Goal: Task Accomplishment & Management: Manage account settings

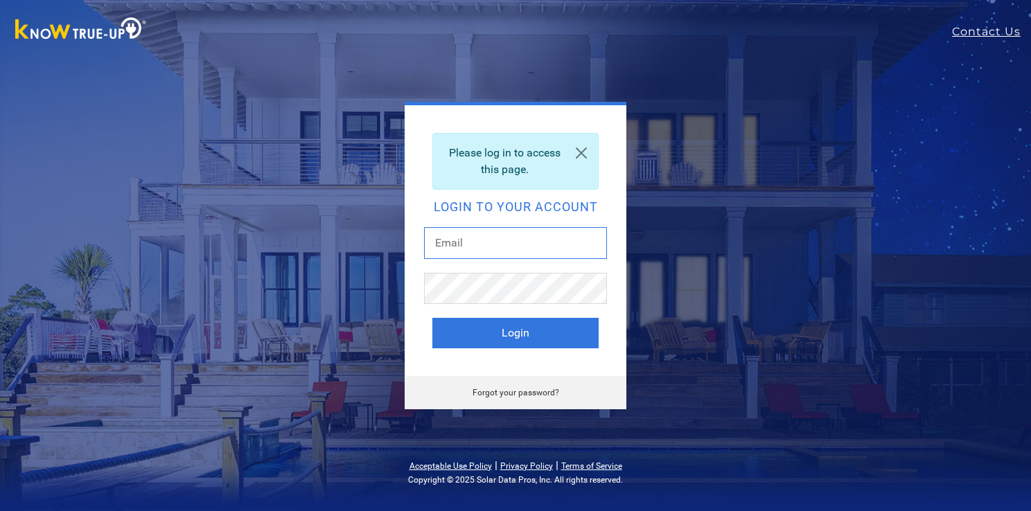
click at [544, 253] on input "text" at bounding box center [515, 243] width 183 height 32
type input "julie@thenutfarmer.com"
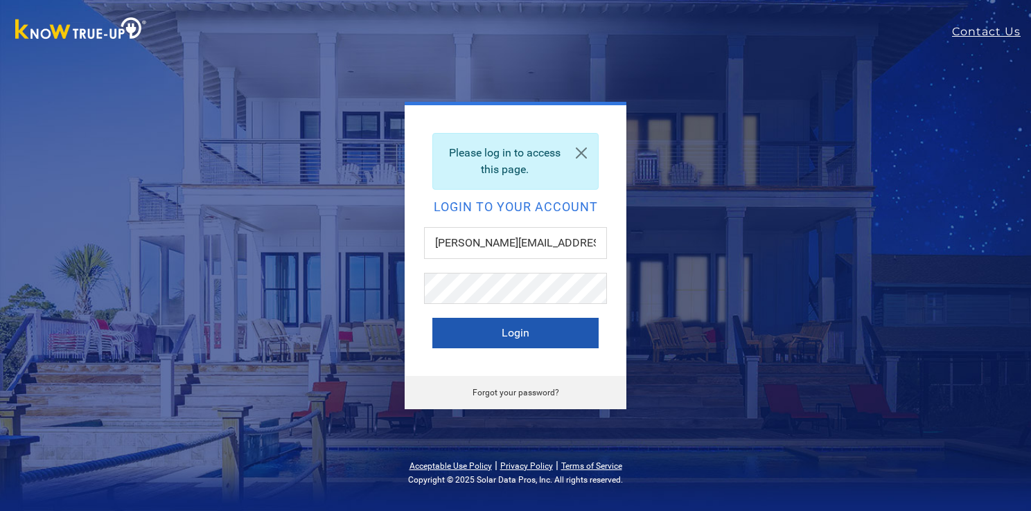
click at [532, 326] on button "Login" at bounding box center [515, 333] width 166 height 30
click at [510, 321] on button "Login" at bounding box center [515, 333] width 166 height 30
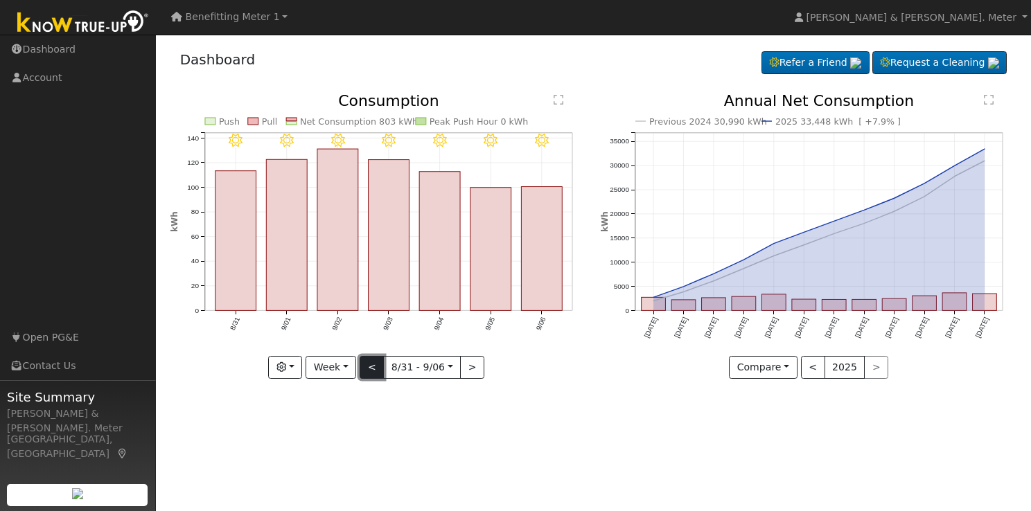
click at [375, 367] on button "<" at bounding box center [371, 368] width 24 height 24
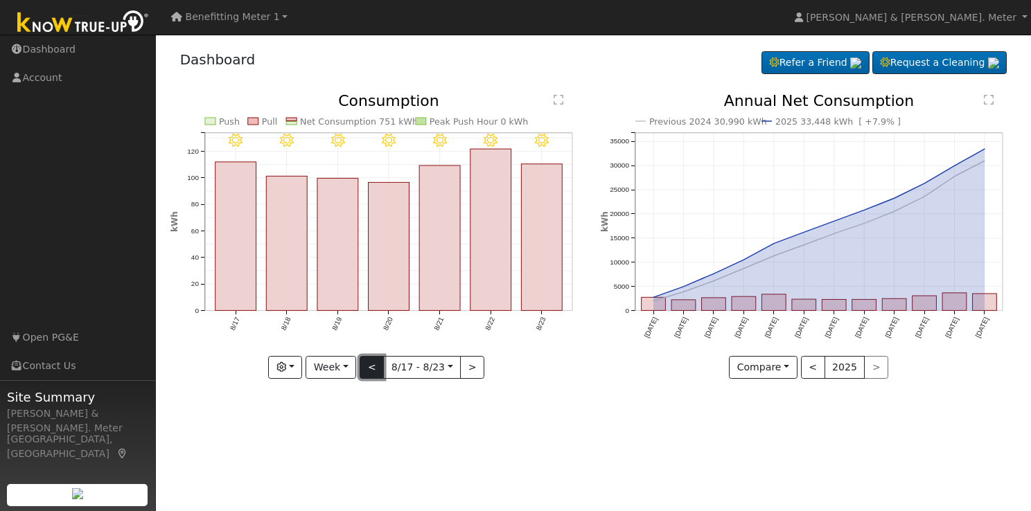
click at [375, 367] on button "<" at bounding box center [371, 368] width 24 height 24
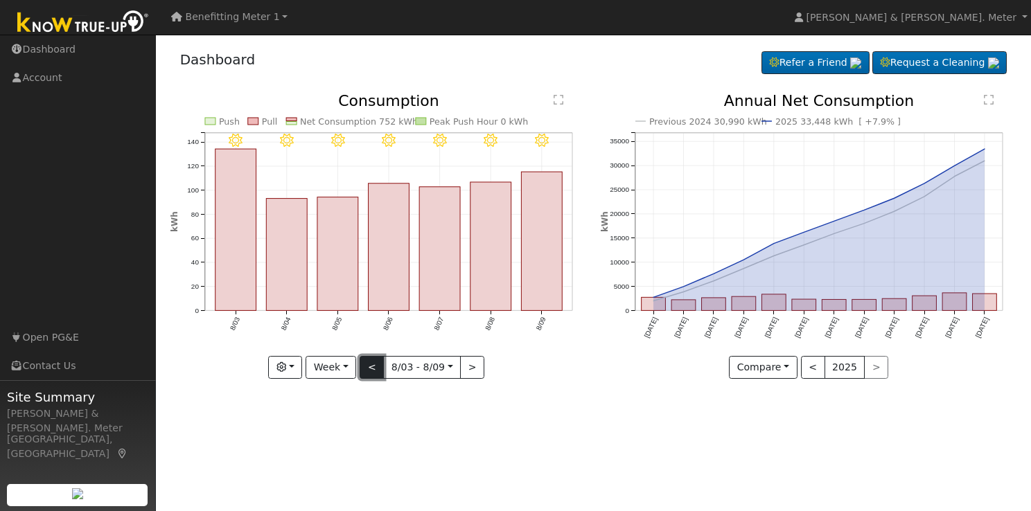
click at [375, 367] on button "<" at bounding box center [371, 368] width 24 height 24
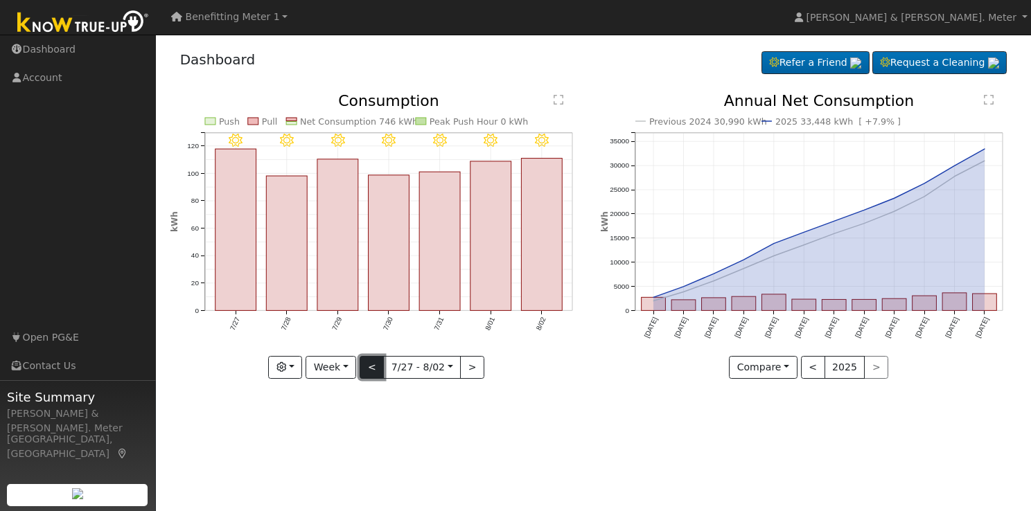
click at [375, 367] on button "<" at bounding box center [371, 368] width 24 height 24
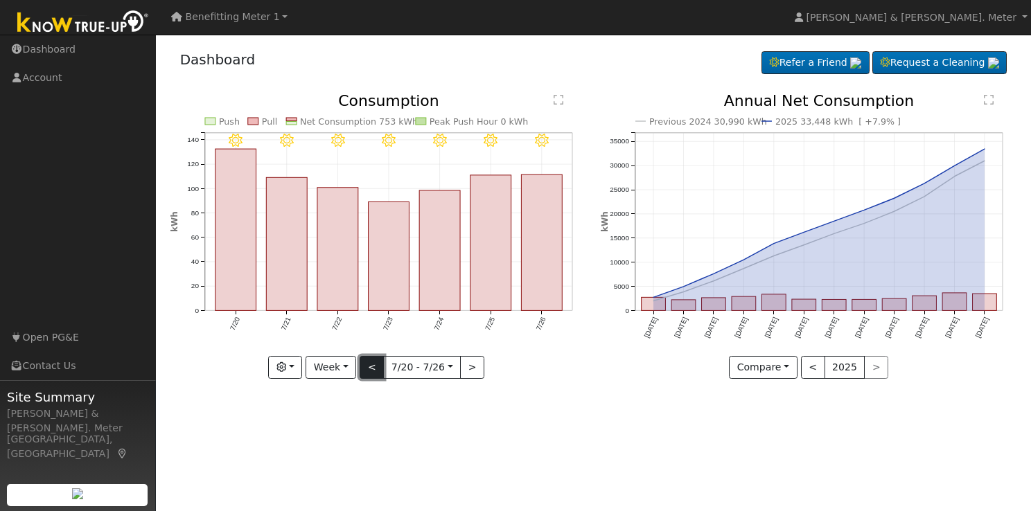
click at [375, 367] on button "<" at bounding box center [371, 368] width 24 height 24
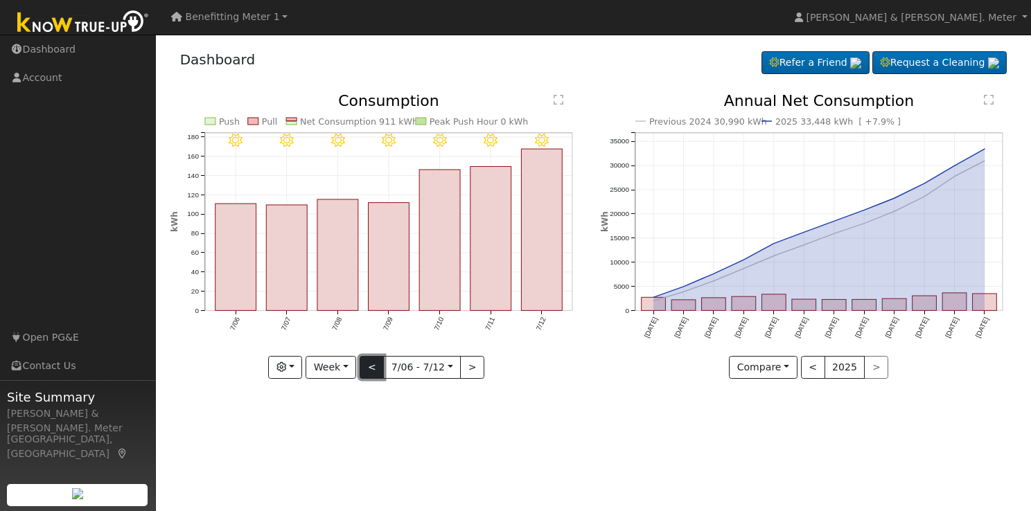
click at [375, 367] on button "<" at bounding box center [371, 368] width 24 height 24
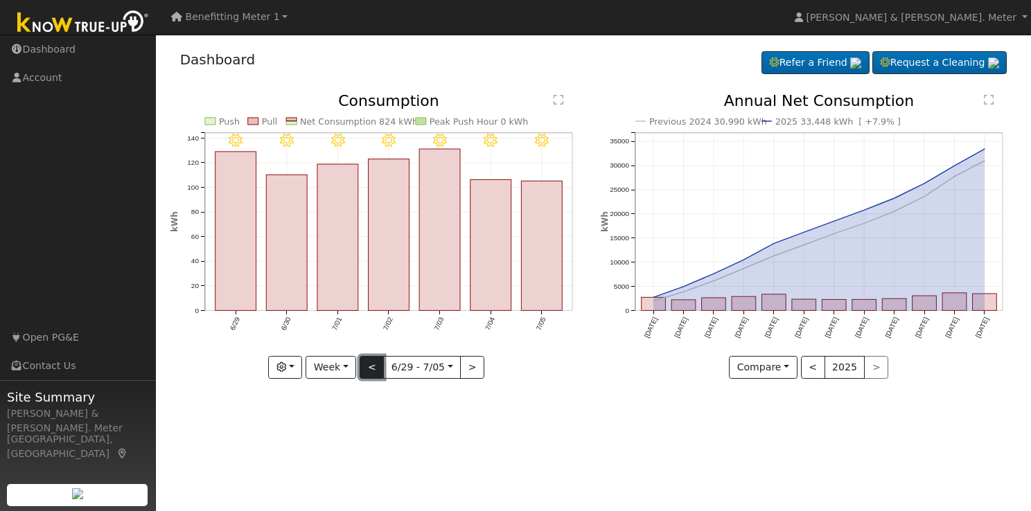
click at [375, 367] on button "<" at bounding box center [371, 368] width 24 height 24
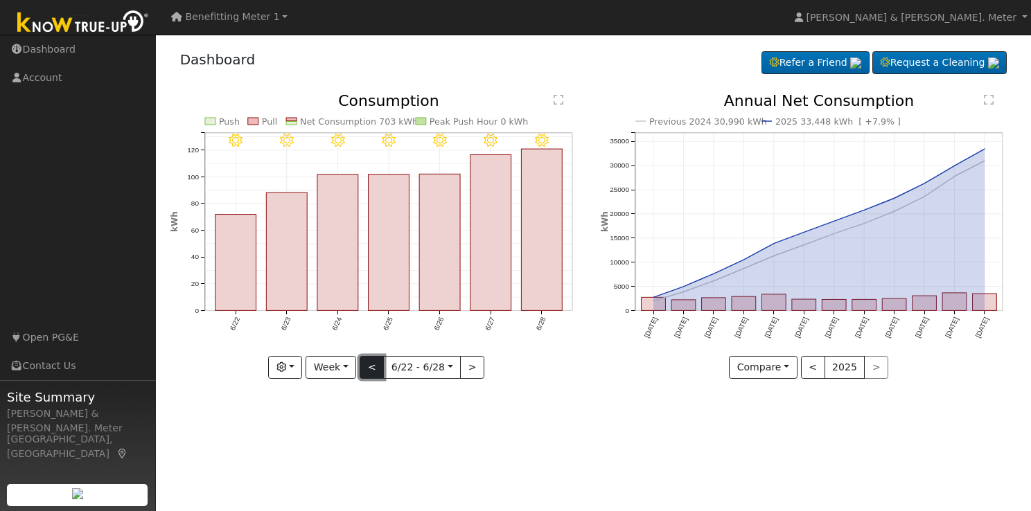
click at [375, 367] on button "<" at bounding box center [371, 368] width 24 height 24
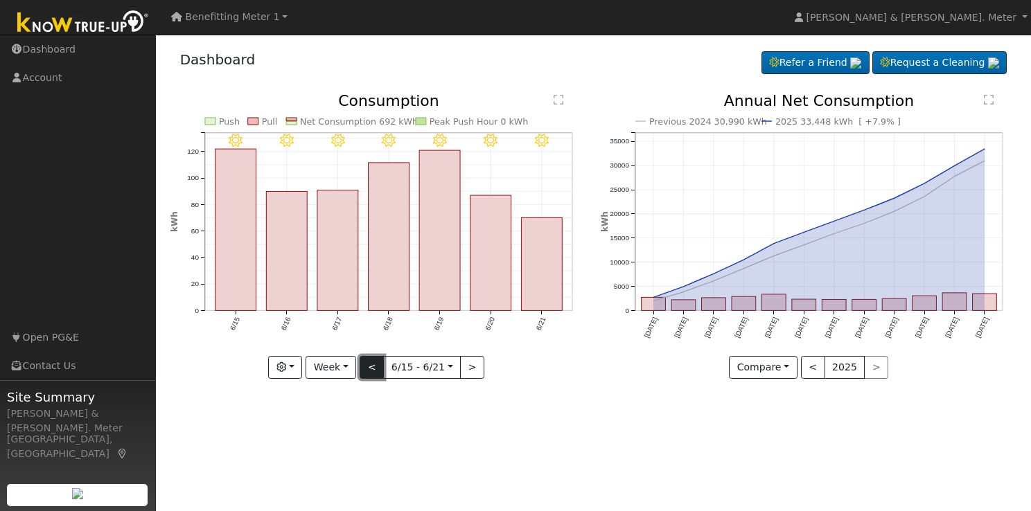
click at [375, 367] on button "<" at bounding box center [371, 368] width 24 height 24
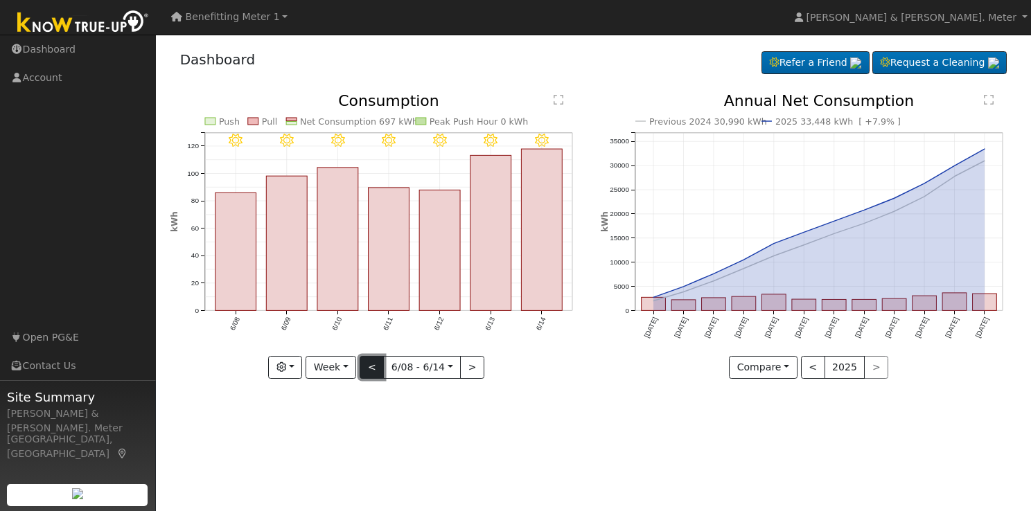
click at [375, 367] on button "<" at bounding box center [371, 368] width 24 height 24
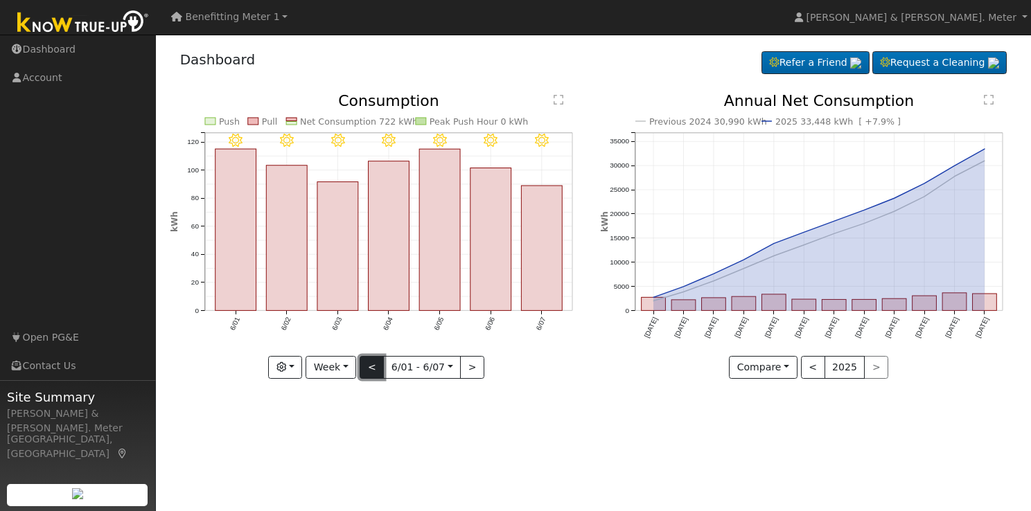
click at [375, 367] on button "<" at bounding box center [371, 368] width 24 height 24
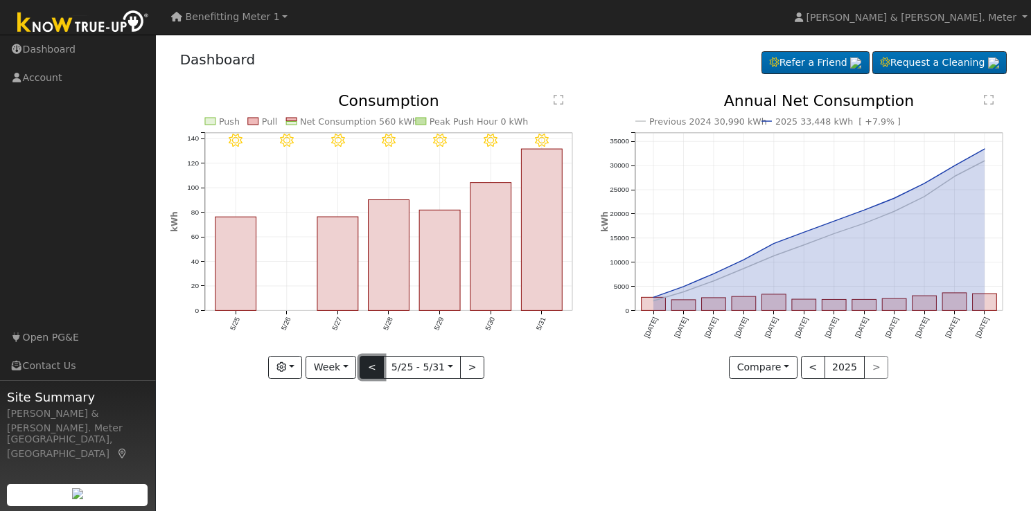
click at [375, 367] on button "<" at bounding box center [371, 368] width 24 height 24
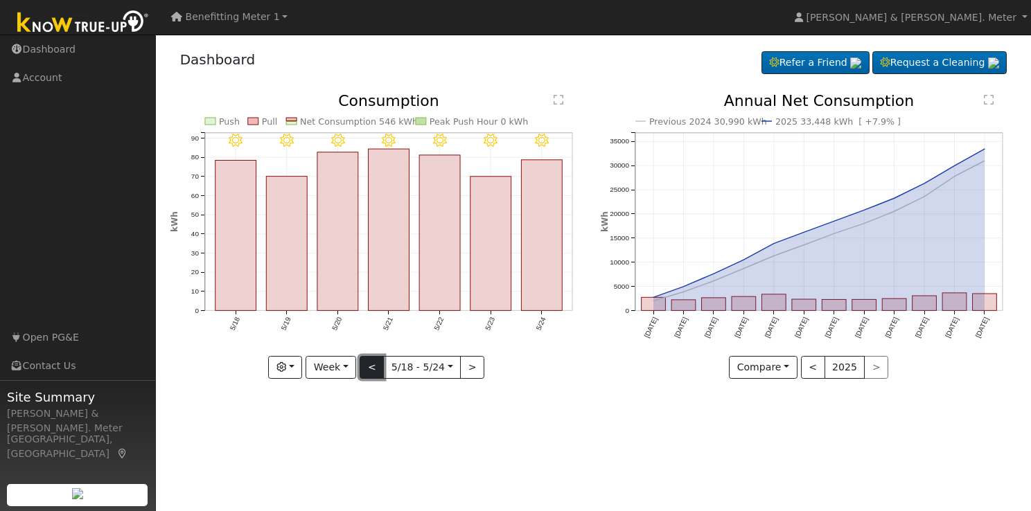
click at [375, 367] on button "<" at bounding box center [371, 368] width 24 height 24
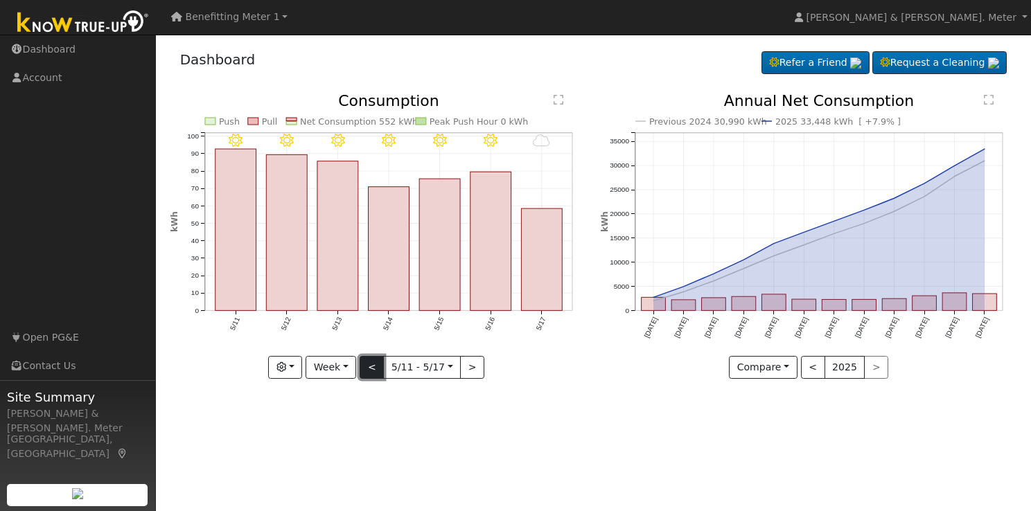
click at [375, 367] on button "<" at bounding box center [371, 368] width 24 height 24
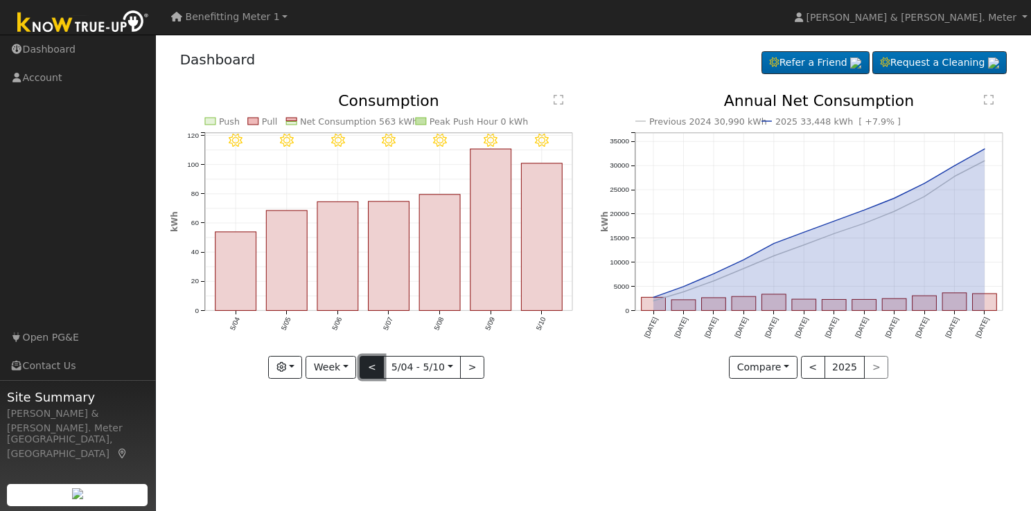
click at [375, 367] on button "<" at bounding box center [371, 368] width 24 height 24
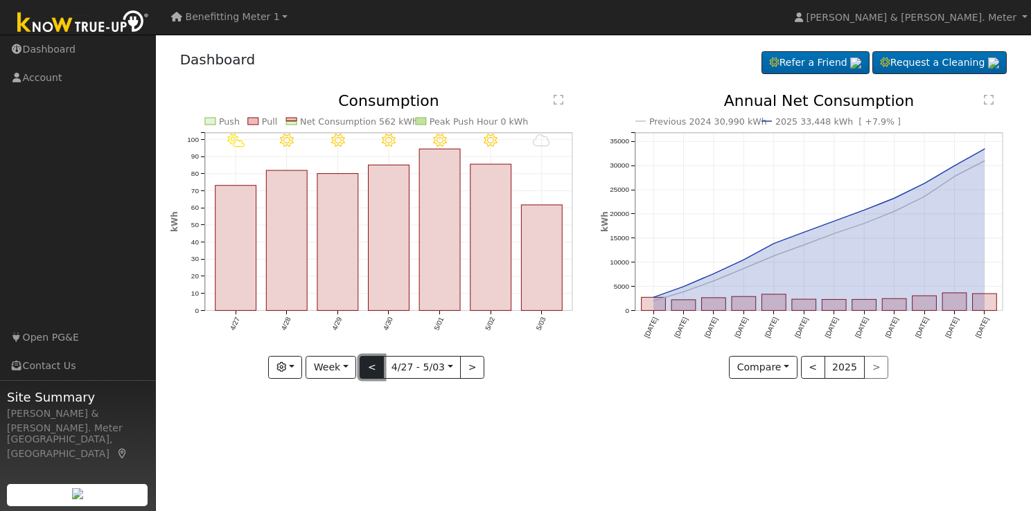
click at [375, 367] on button "<" at bounding box center [371, 368] width 24 height 24
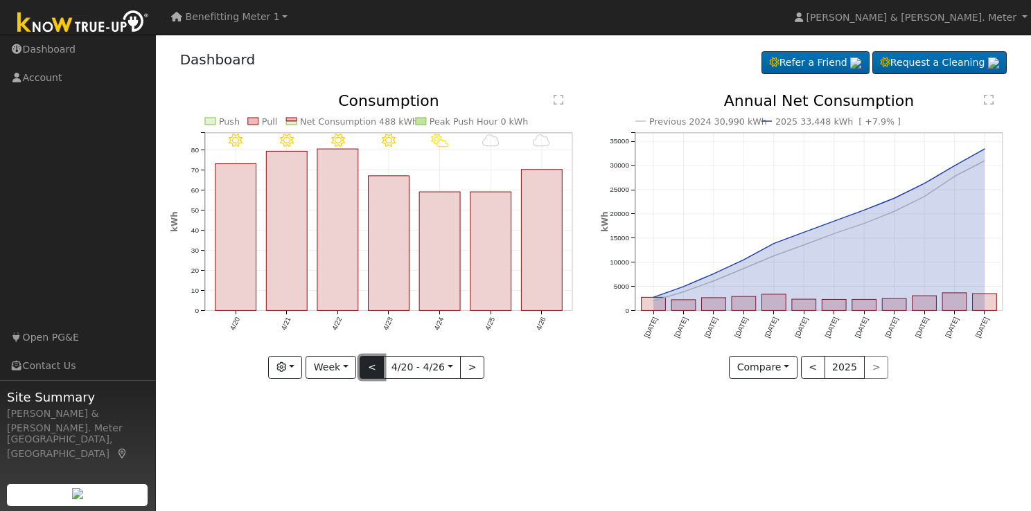
click at [375, 367] on button "<" at bounding box center [371, 368] width 24 height 24
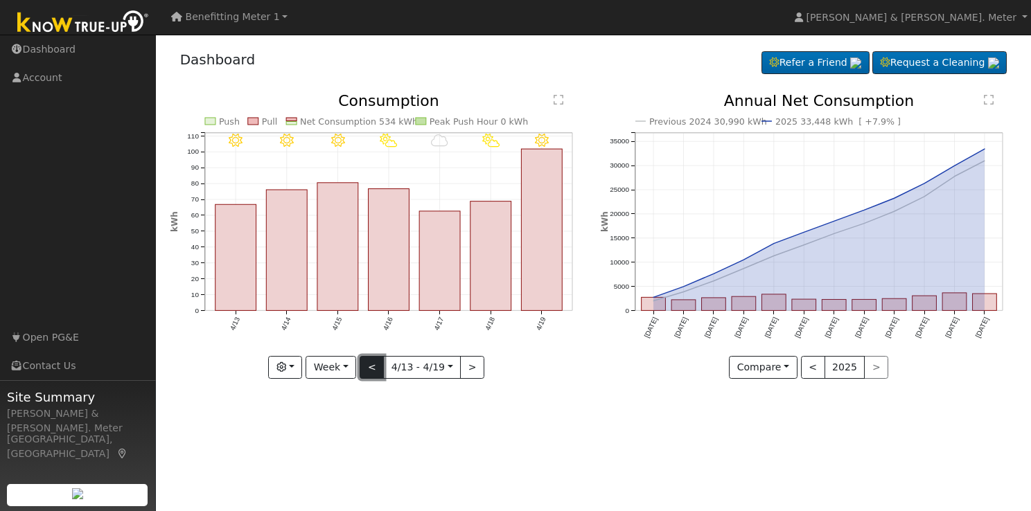
click at [375, 367] on button "<" at bounding box center [371, 368] width 24 height 24
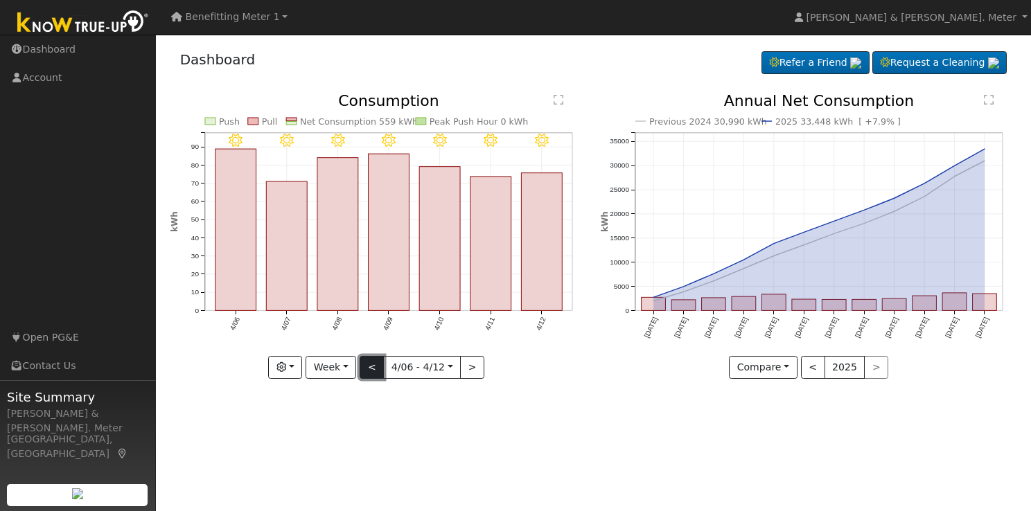
click at [375, 367] on button "<" at bounding box center [371, 368] width 24 height 24
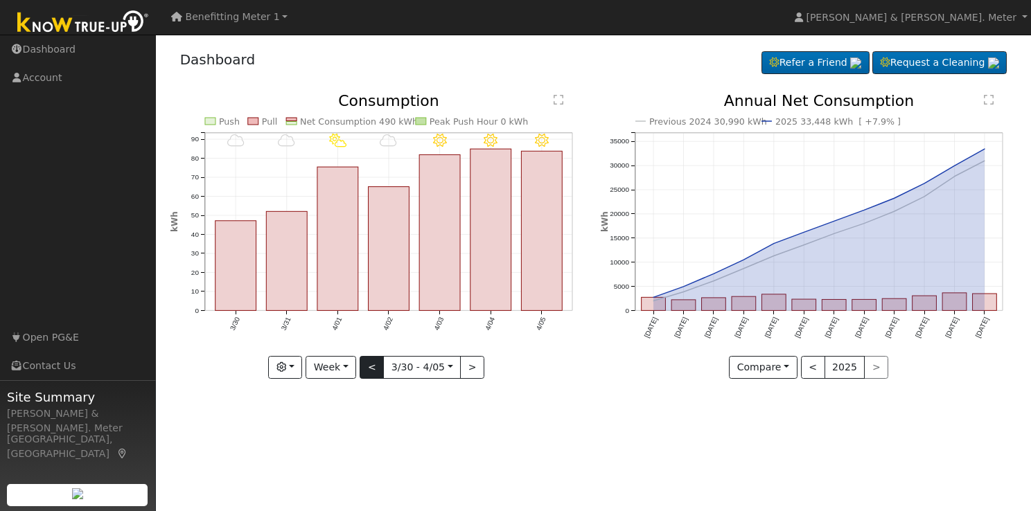
click at [375, 367] on div "4/05 - MostlyClear 4/04 - Clear 4/03 - MostlyClear 4/02 - MostlyCloudy 4/01 - P…" at bounding box center [378, 235] width 416 height 285
click at [375, 367] on button "<" at bounding box center [371, 368] width 24 height 24
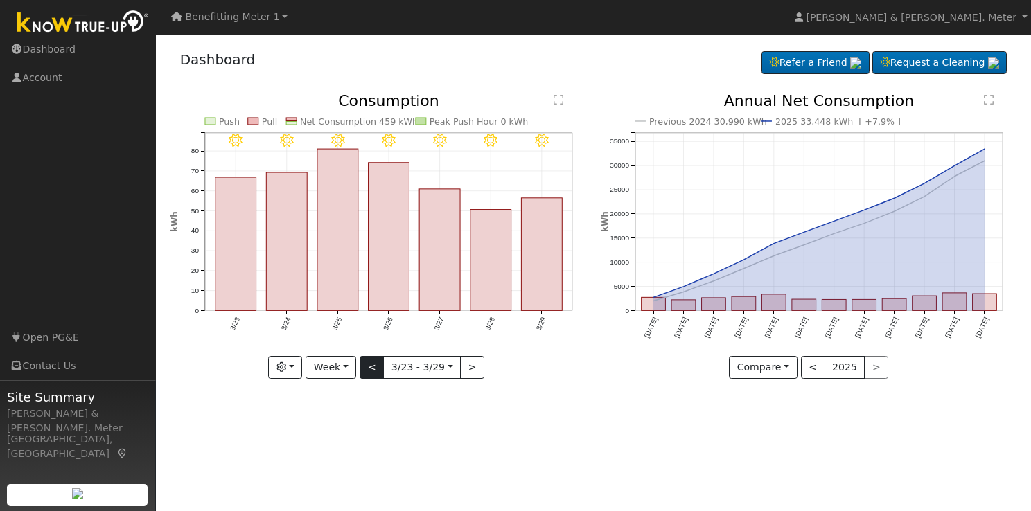
click at [375, 367] on div "3/29 - MostlyClear 3/28 - MostlyClear 3/27 - MostlyClear 3/26 - Clear 3/25 - Cl…" at bounding box center [378, 235] width 416 height 285
click at [375, 367] on button "<" at bounding box center [371, 368] width 24 height 24
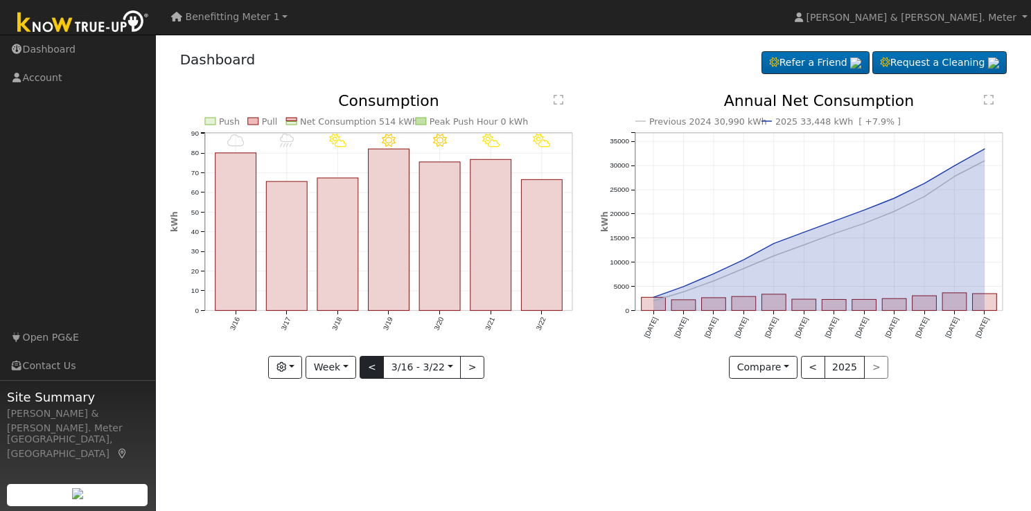
click at [375, 367] on div at bounding box center [378, 235] width 416 height 285
click at [375, 367] on button "<" at bounding box center [371, 368] width 24 height 24
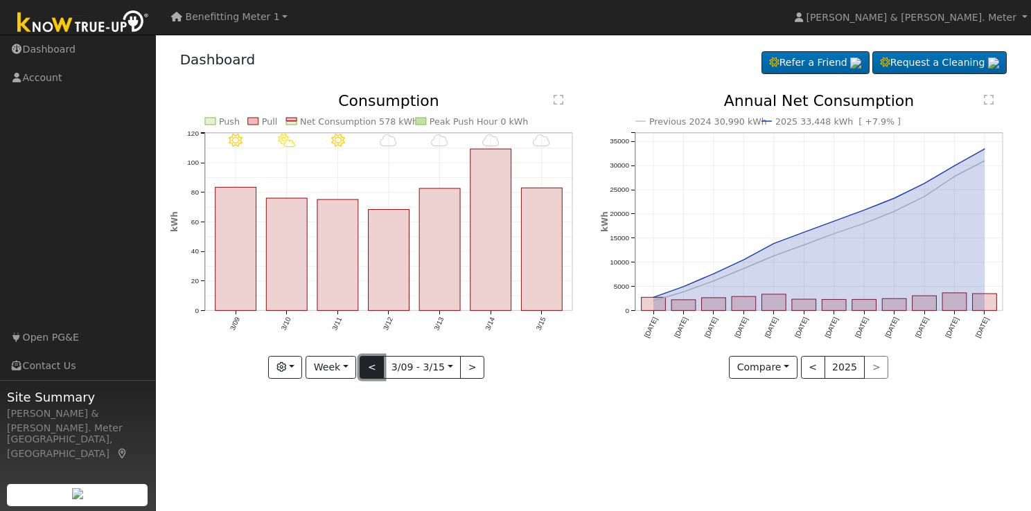
click at [375, 367] on button "<" at bounding box center [371, 368] width 24 height 24
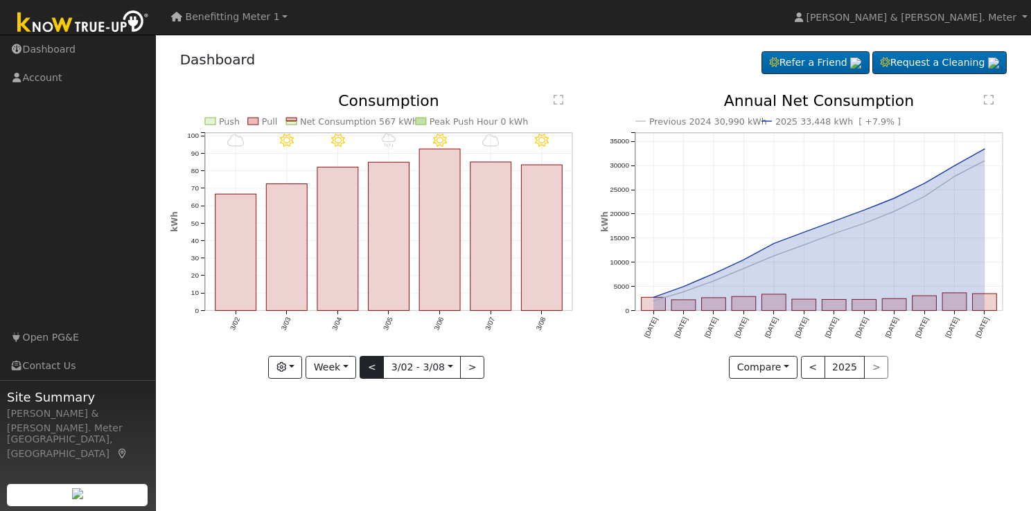
click at [375, 367] on div "3/08 - Clear 3/07 - MostlyCloudy 3/06 - MostlyClear 3/05 - Drizzle 3/04 - Mostl…" at bounding box center [378, 235] width 416 height 285
click at [375, 367] on button "<" at bounding box center [371, 368] width 24 height 24
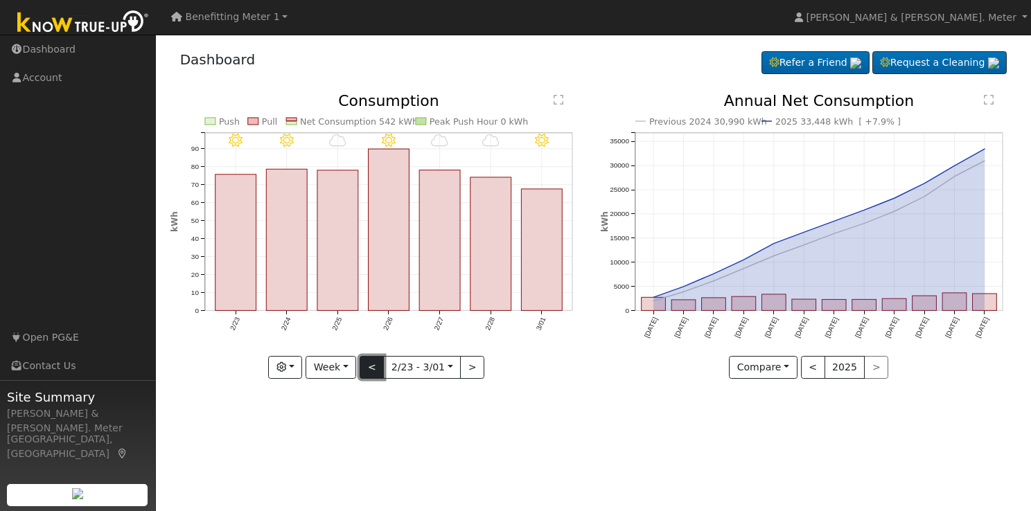
click at [375, 367] on button "<" at bounding box center [371, 368] width 24 height 24
type input "2025-02-16"
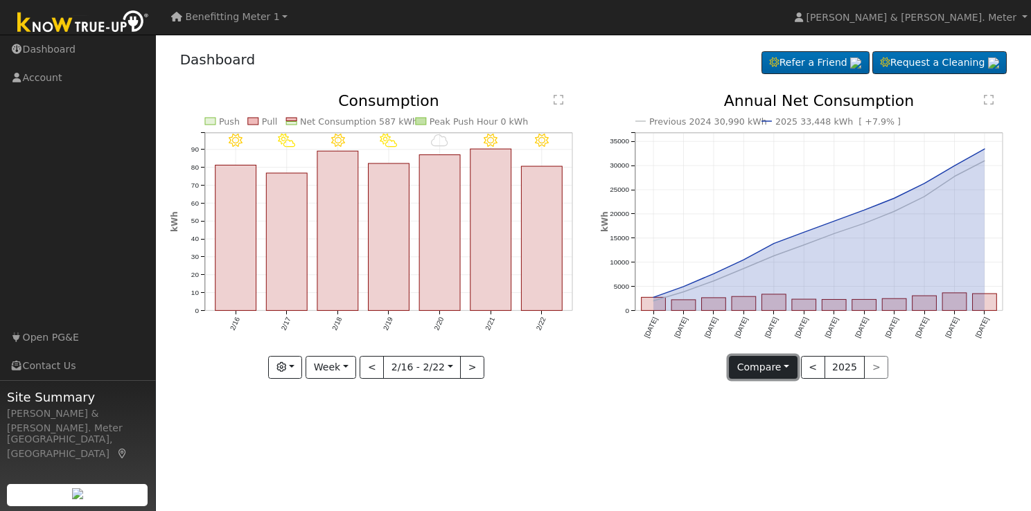
click at [778, 366] on button "Compare" at bounding box center [763, 368] width 69 height 24
click at [787, 414] on link "Current Year" at bounding box center [783, 414] width 108 height 19
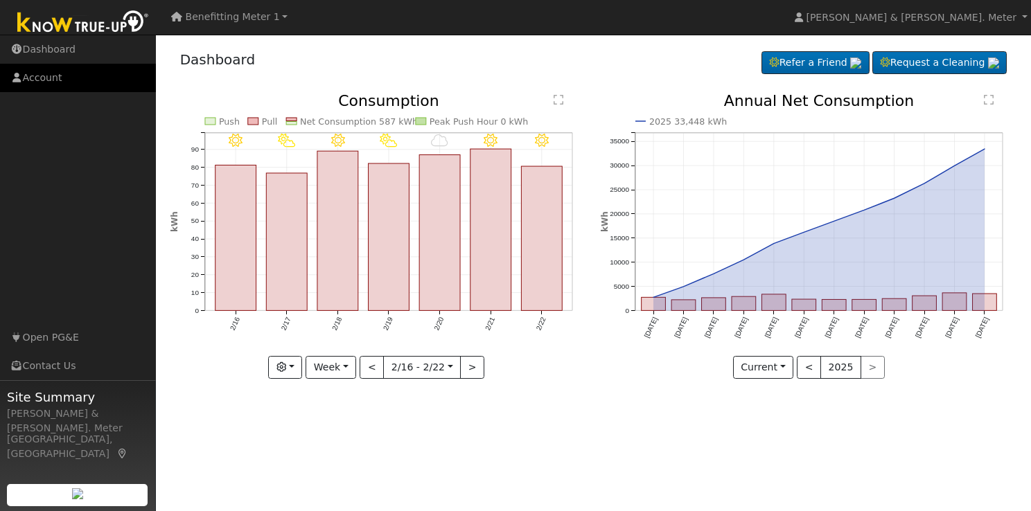
click at [53, 77] on link "Account" at bounding box center [78, 78] width 156 height 28
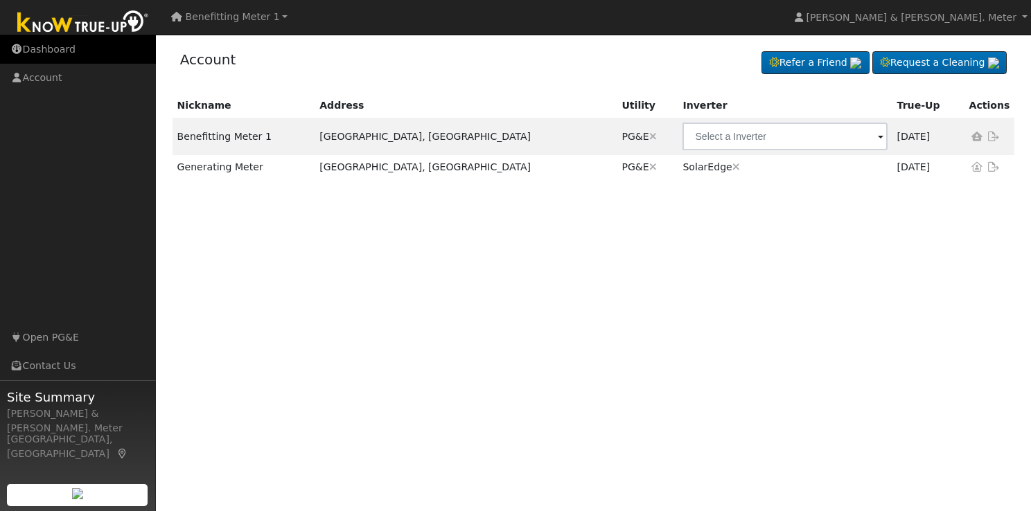
click at [60, 51] on link "Dashboard" at bounding box center [78, 49] width 156 height 28
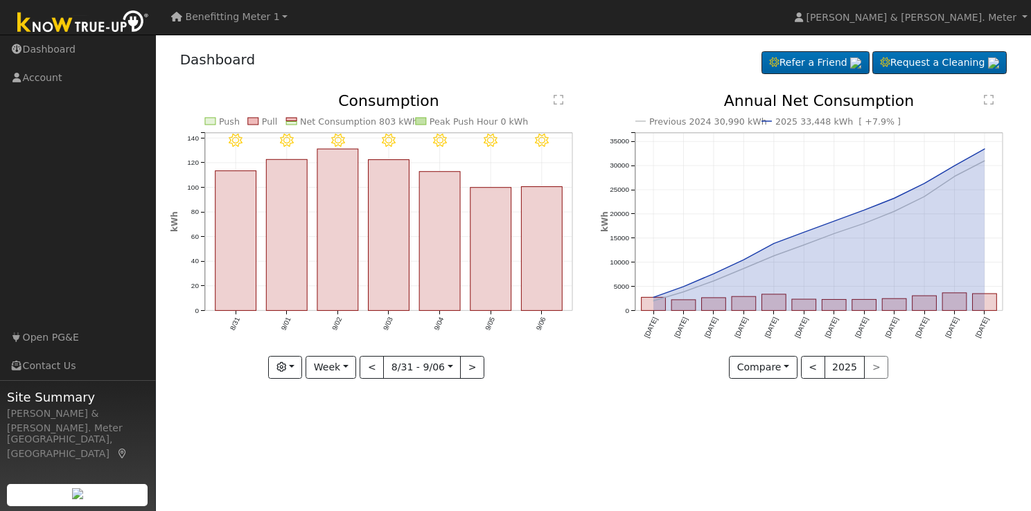
click at [274, 17] on link "Benefitting Meter 1" at bounding box center [229, 17] width 126 height 24
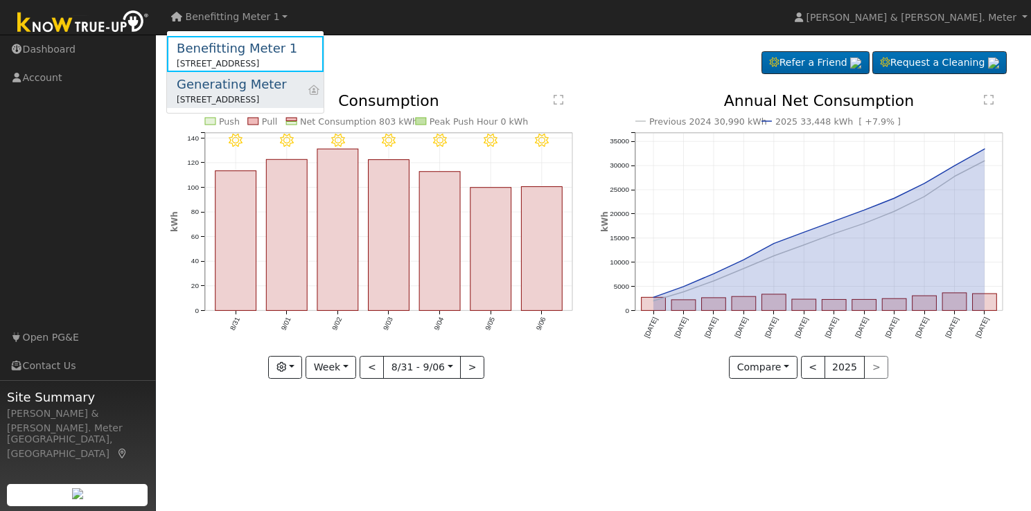
click at [269, 93] on div "[STREET_ADDRESS]" at bounding box center [232, 99] width 110 height 12
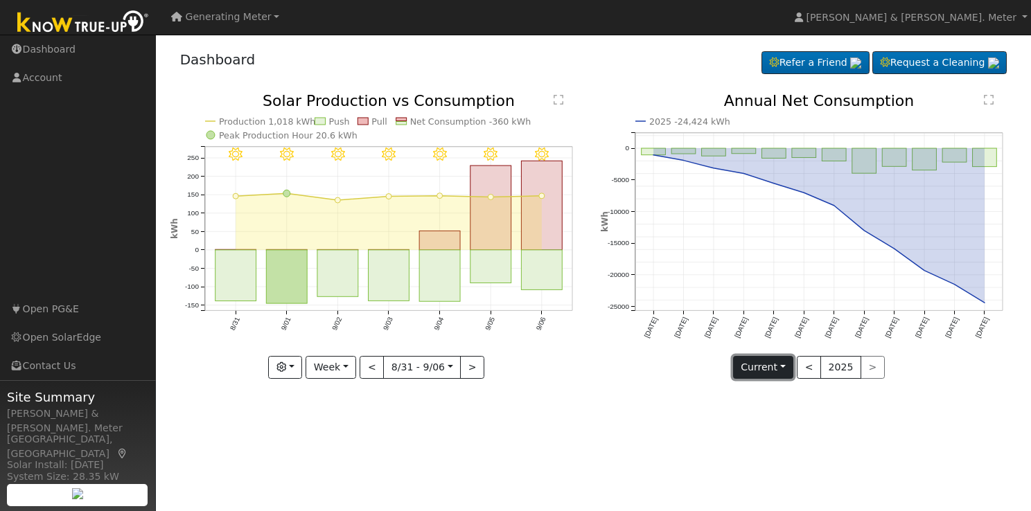
click at [789, 362] on button "Current" at bounding box center [763, 368] width 61 height 24
click at [669, 409] on div "User Profile First name Last name Email Email Notifications No Emails No Emails…" at bounding box center [593, 273] width 875 height 476
click at [348, 367] on button "Week" at bounding box center [330, 368] width 51 height 24
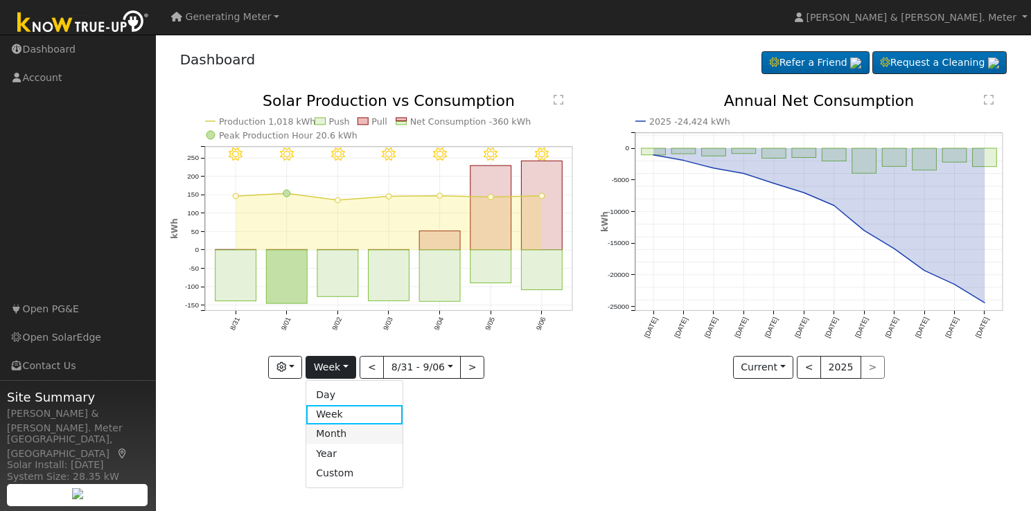
click at [346, 439] on link "Month" at bounding box center [354, 434] width 96 height 19
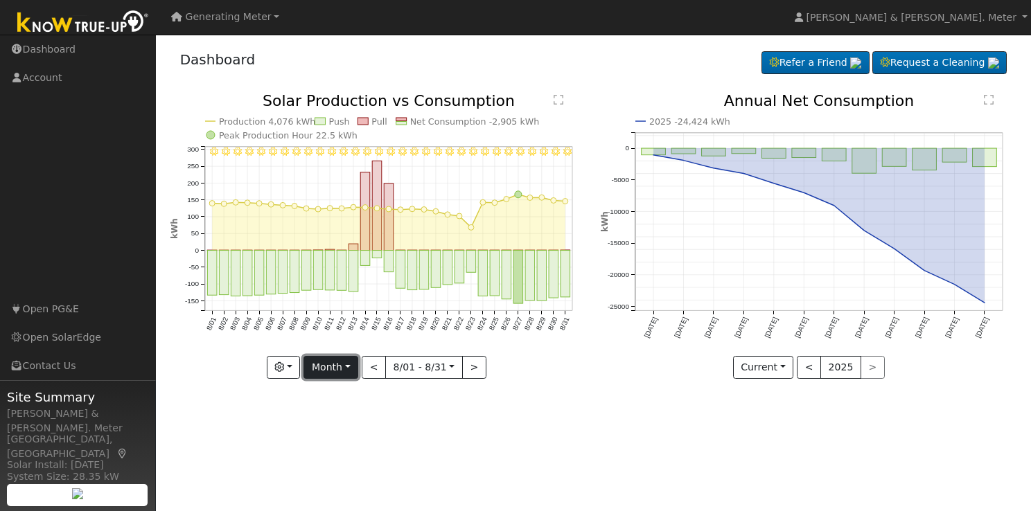
click at [349, 362] on button "Month" at bounding box center [330, 368] width 55 height 24
click at [336, 456] on link "Year" at bounding box center [352, 453] width 96 height 19
type input "2024-09-01"
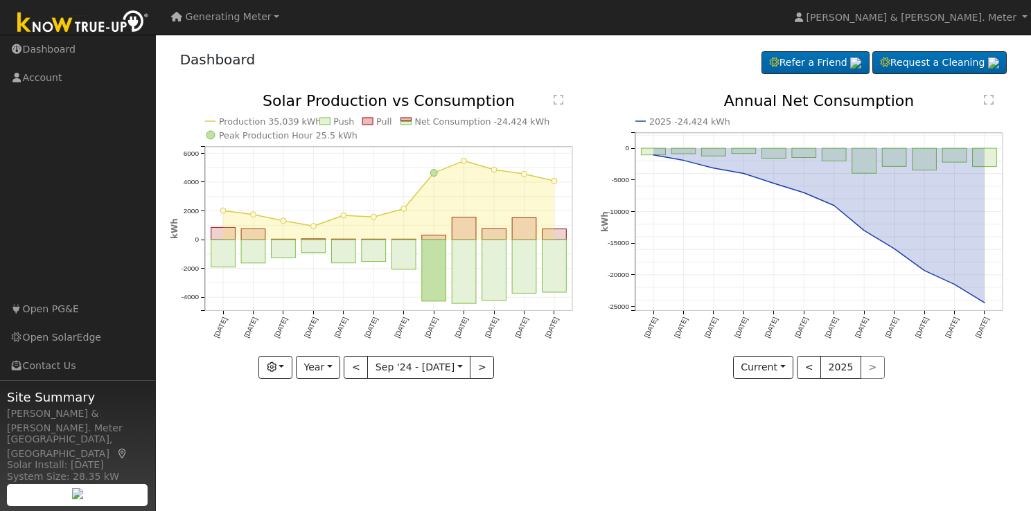
click at [257, 12] on span "Generating Meter" at bounding box center [229, 16] width 86 height 11
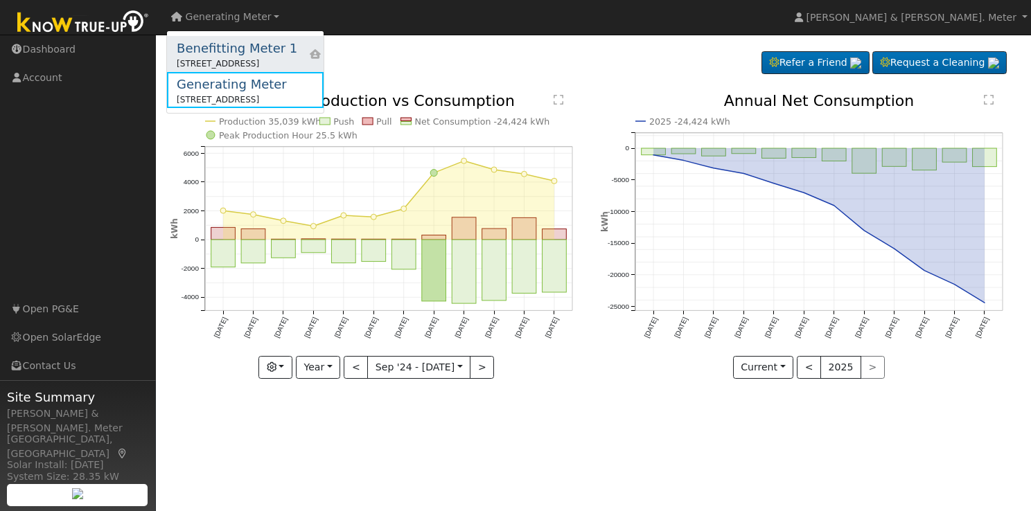
click at [256, 51] on div "Benefitting Meter 1" at bounding box center [237, 48] width 121 height 19
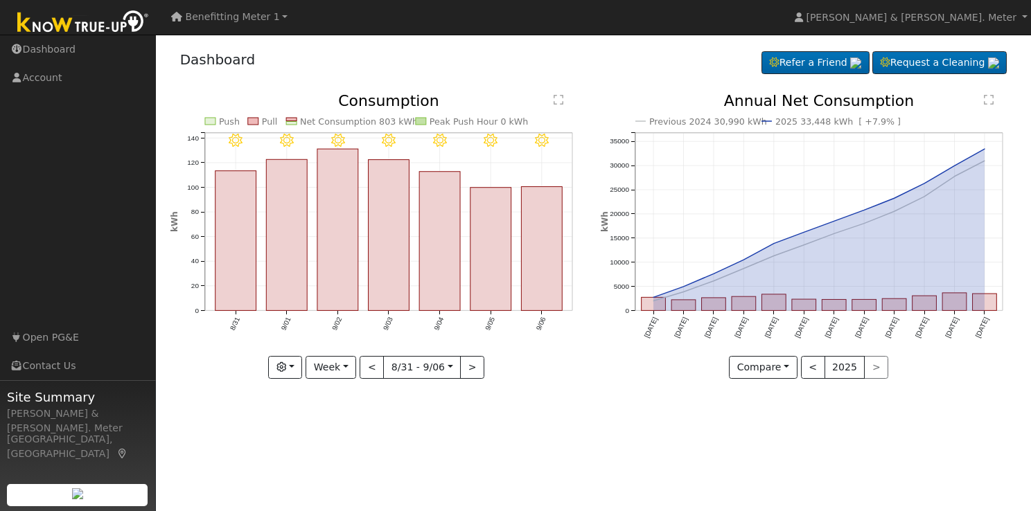
click at [274, 17] on link "Benefitting Meter 1" at bounding box center [229, 17] width 126 height 24
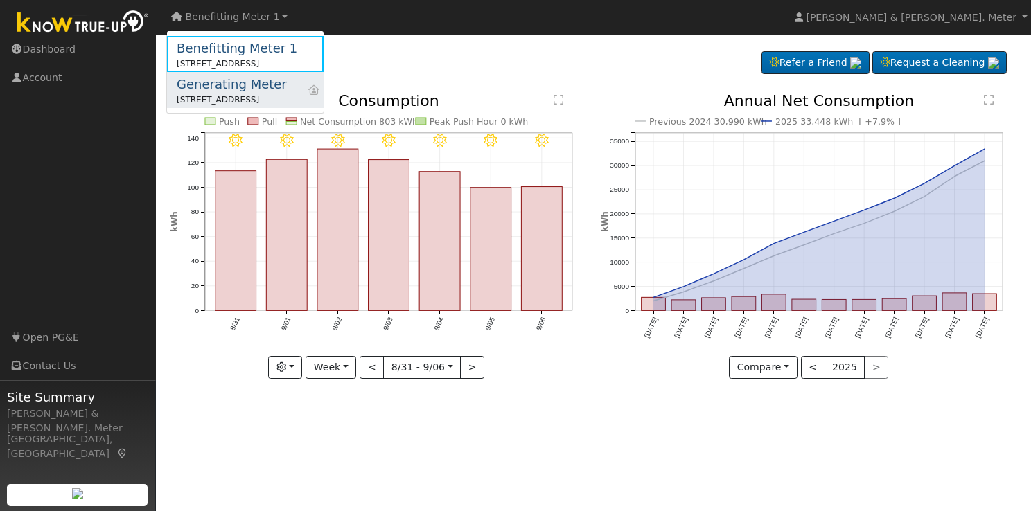
click at [266, 96] on div "[STREET_ADDRESS]" at bounding box center [232, 99] width 110 height 12
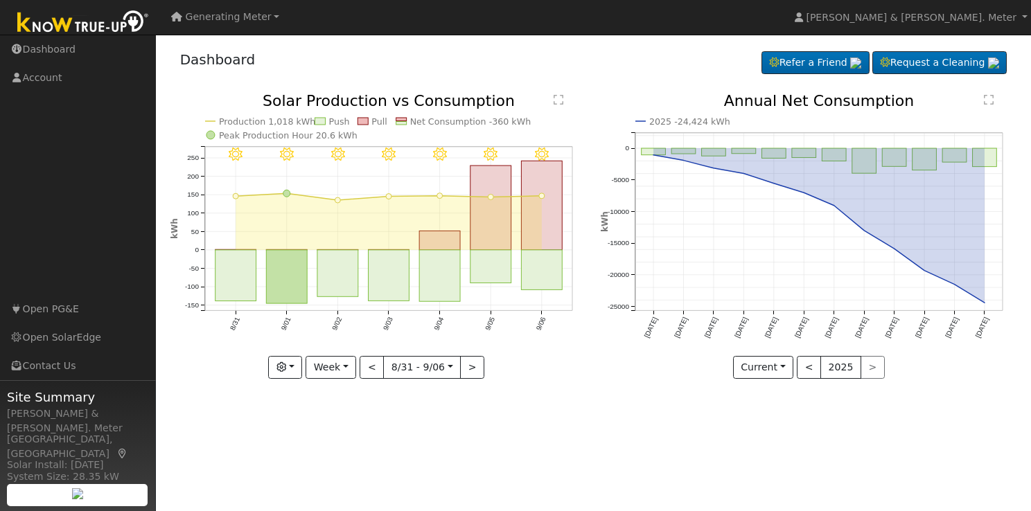
click at [264, 15] on link "Generating Meter" at bounding box center [225, 17] width 118 height 24
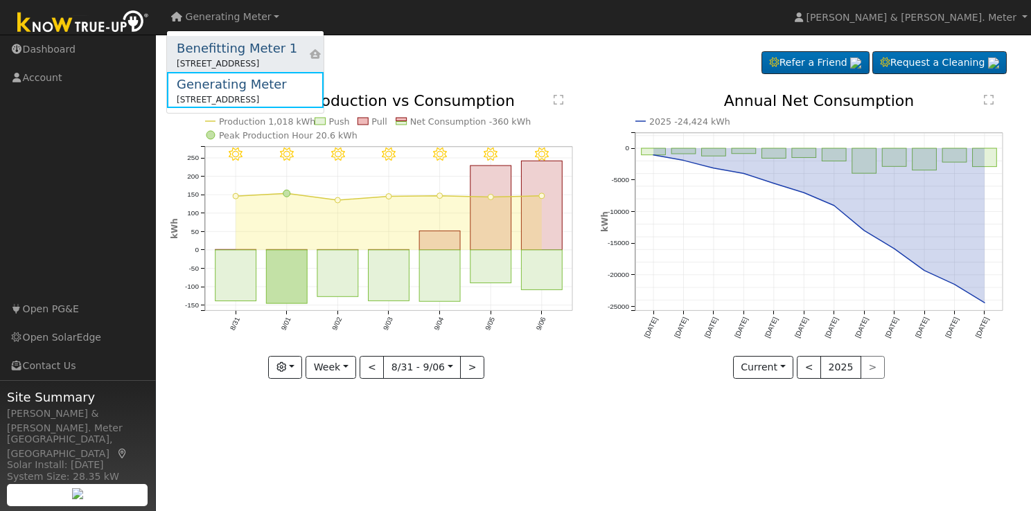
click at [271, 50] on div "Benefitting Meter 1" at bounding box center [237, 48] width 121 height 19
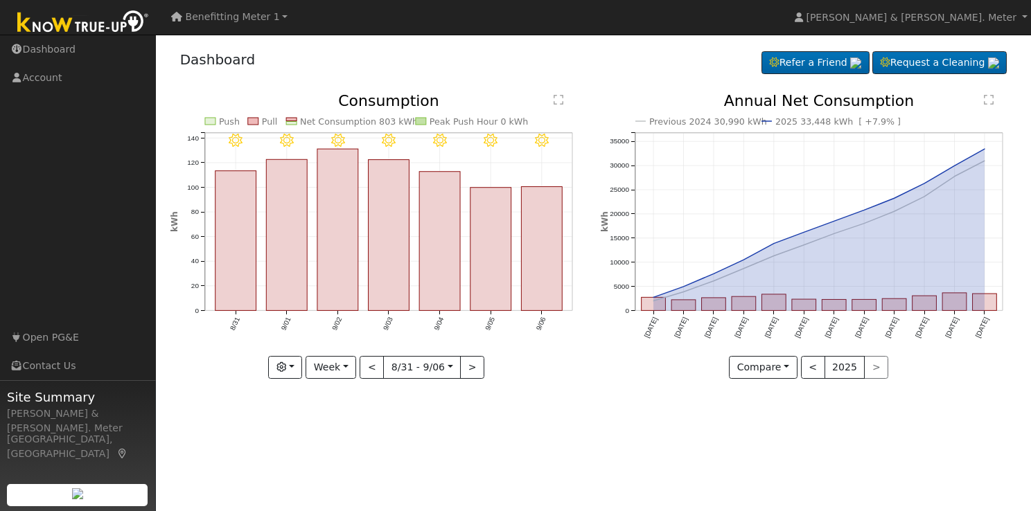
click at [253, 21] on span "Benefitting Meter 1" at bounding box center [233, 16] width 94 height 11
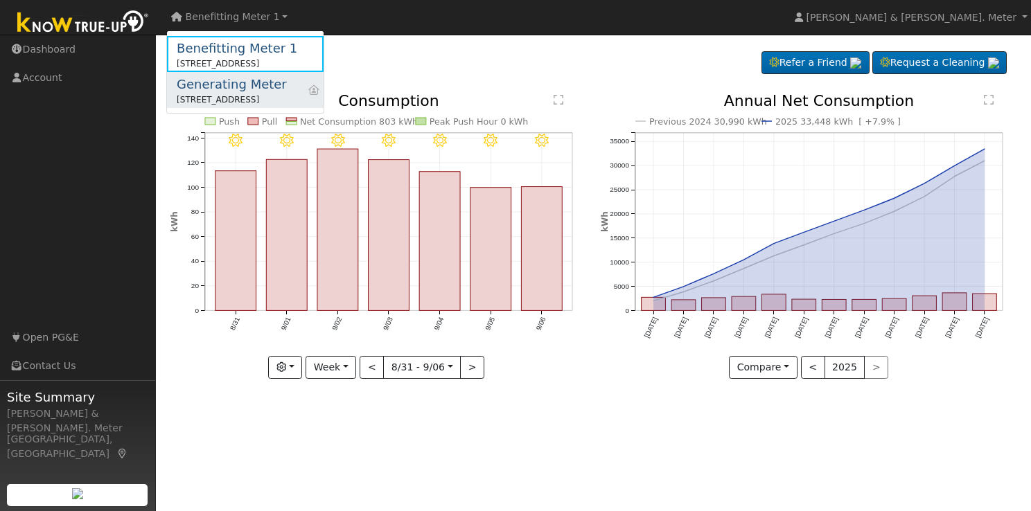
click at [262, 89] on div "Generating Meter" at bounding box center [232, 84] width 110 height 19
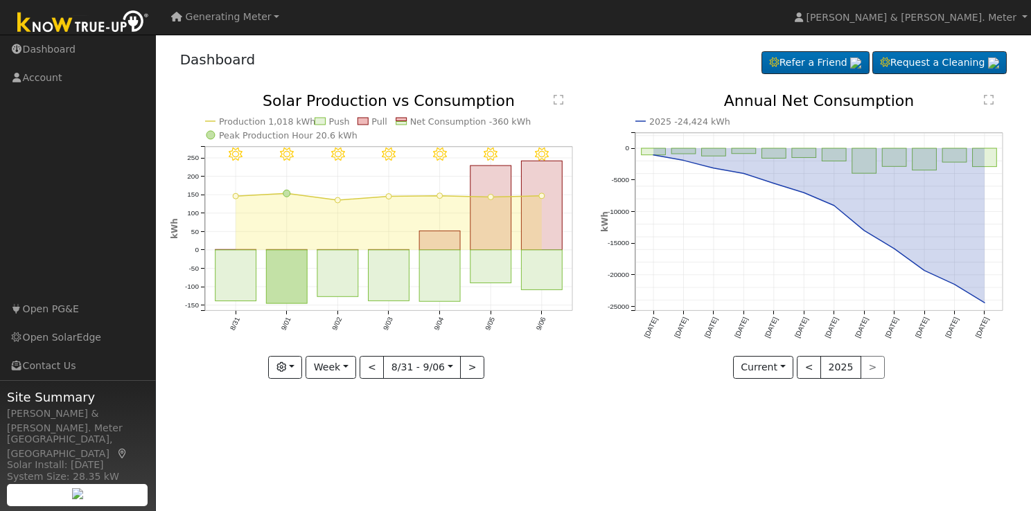
click at [208, 17] on span "Generating Meter" at bounding box center [229, 16] width 86 height 11
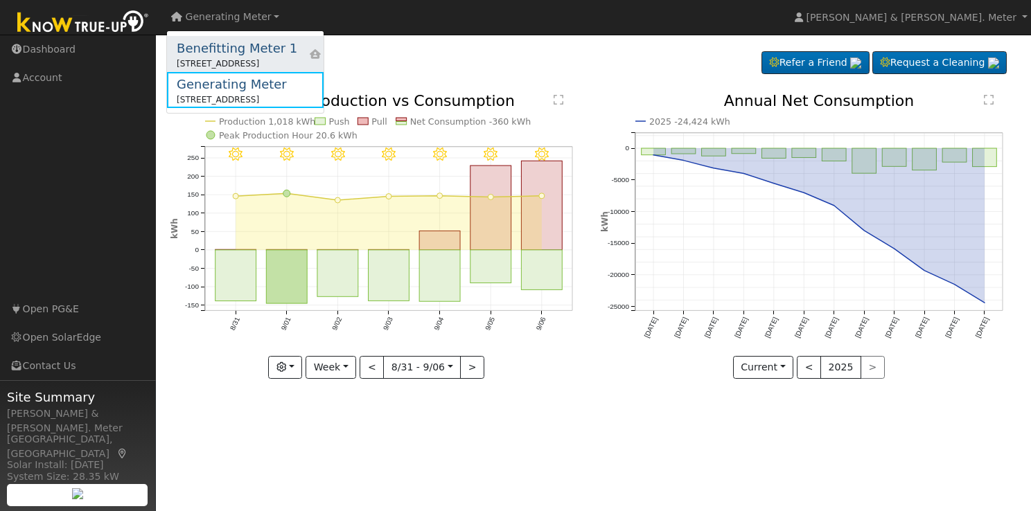
click at [211, 55] on div "Benefitting Meter 1" at bounding box center [237, 48] width 121 height 19
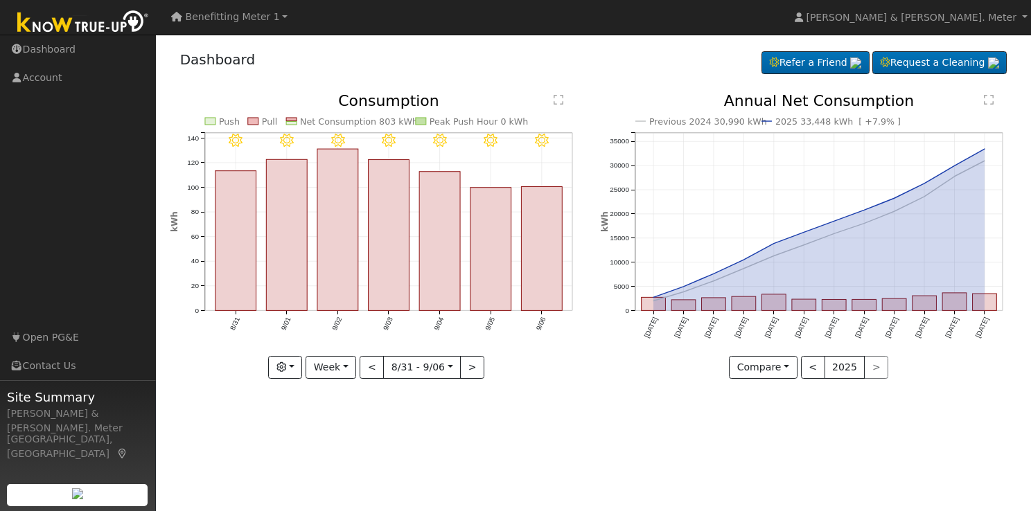
click at [274, 19] on link "Benefitting Meter 1" at bounding box center [229, 17] width 126 height 24
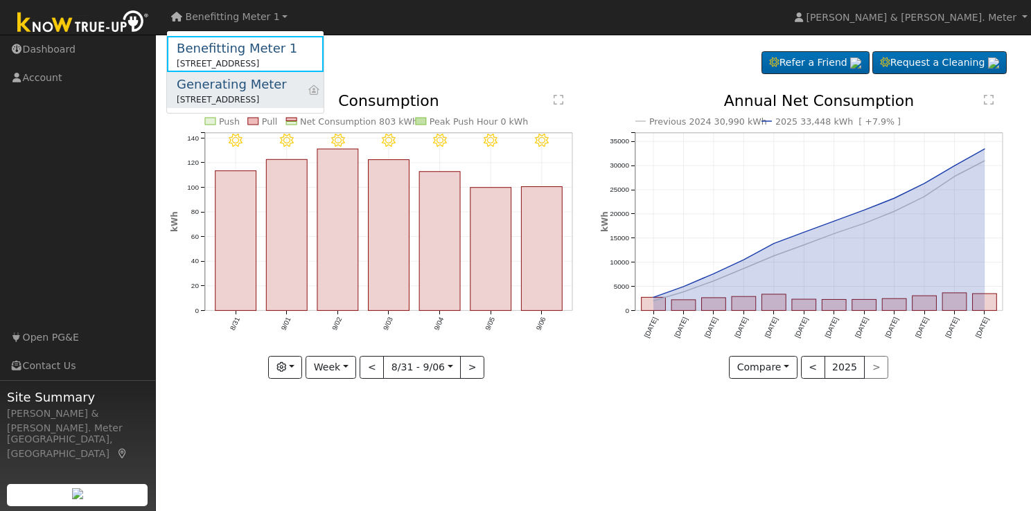
click at [265, 84] on div "Generating Meter" at bounding box center [232, 84] width 110 height 19
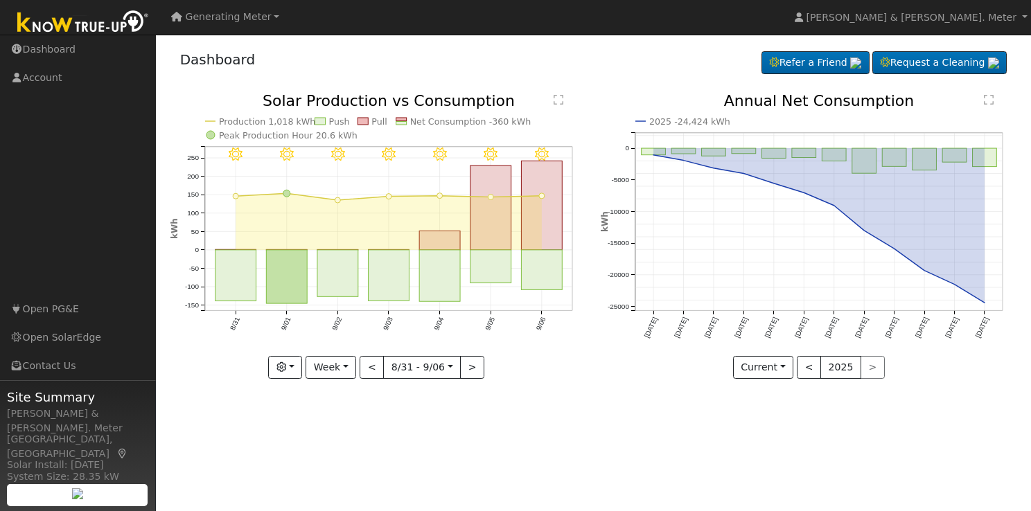
click at [261, 18] on link "Generating Meter" at bounding box center [225, 17] width 118 height 24
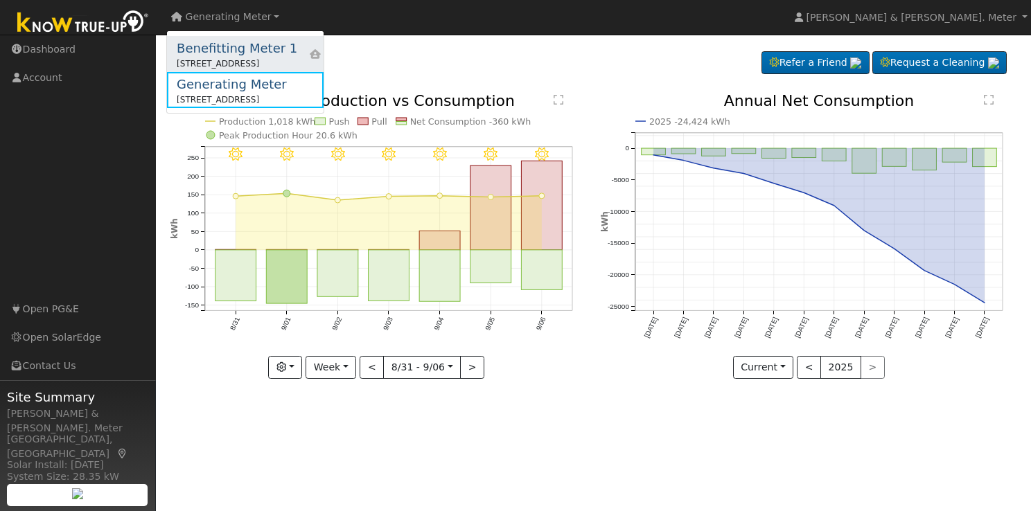
click at [253, 60] on div "[STREET_ADDRESS]" at bounding box center [237, 63] width 121 height 12
